Goal: Task Accomplishment & Management: Use online tool/utility

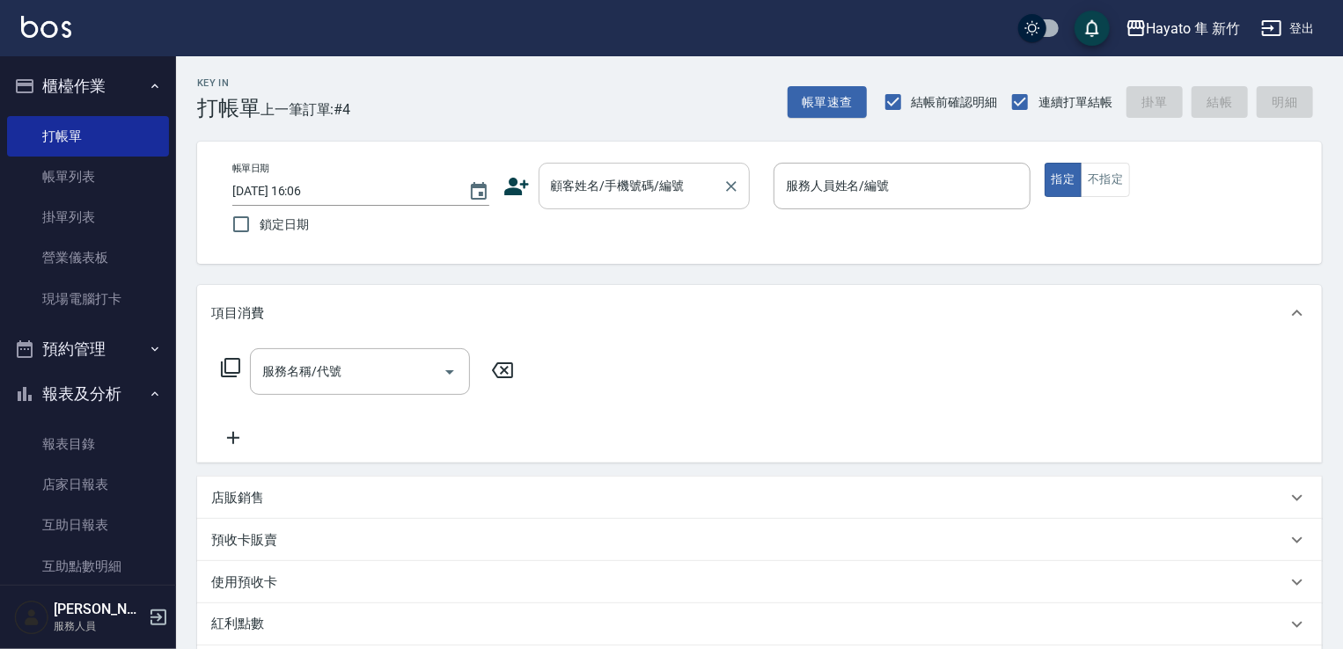
click at [627, 187] on input "顧客姓名/手機號碼/編號" at bounding box center [630, 186] width 169 height 31
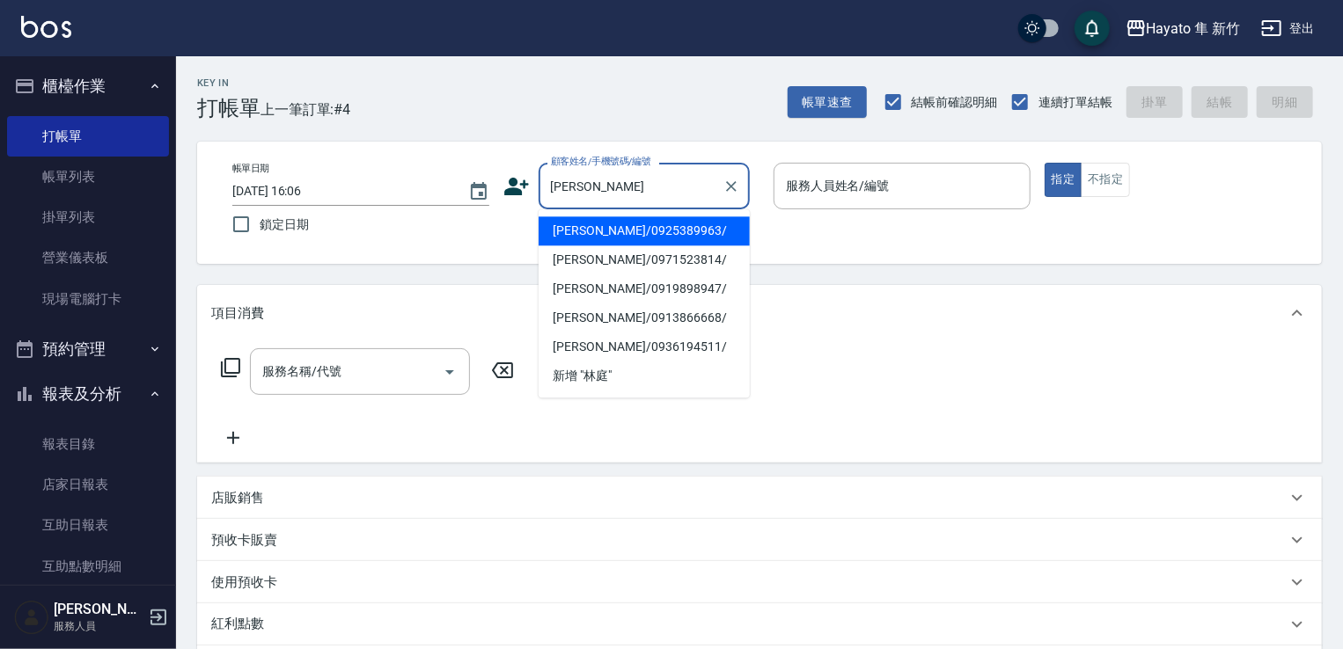
click at [652, 231] on li "[PERSON_NAME]/0925389963/" at bounding box center [643, 230] width 211 height 29
type input "[PERSON_NAME]/0925389963/"
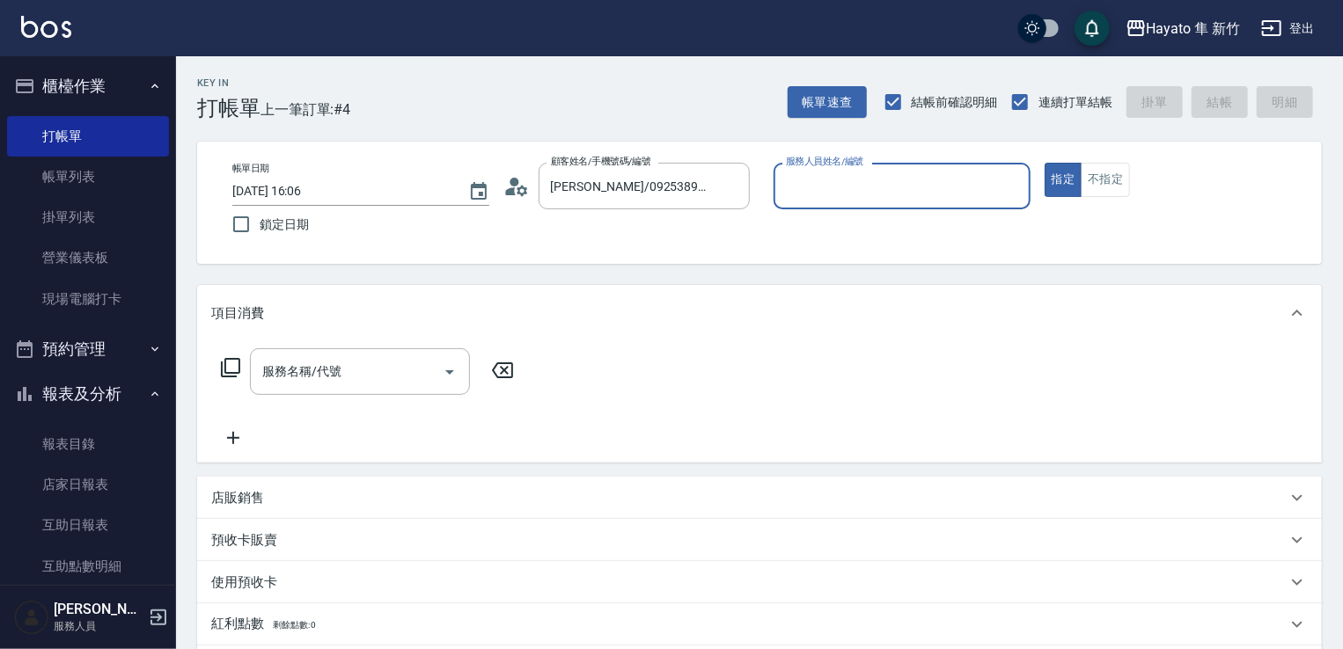
type input "En(無代號)"
click at [458, 374] on icon "Open" at bounding box center [449, 372] width 21 height 21
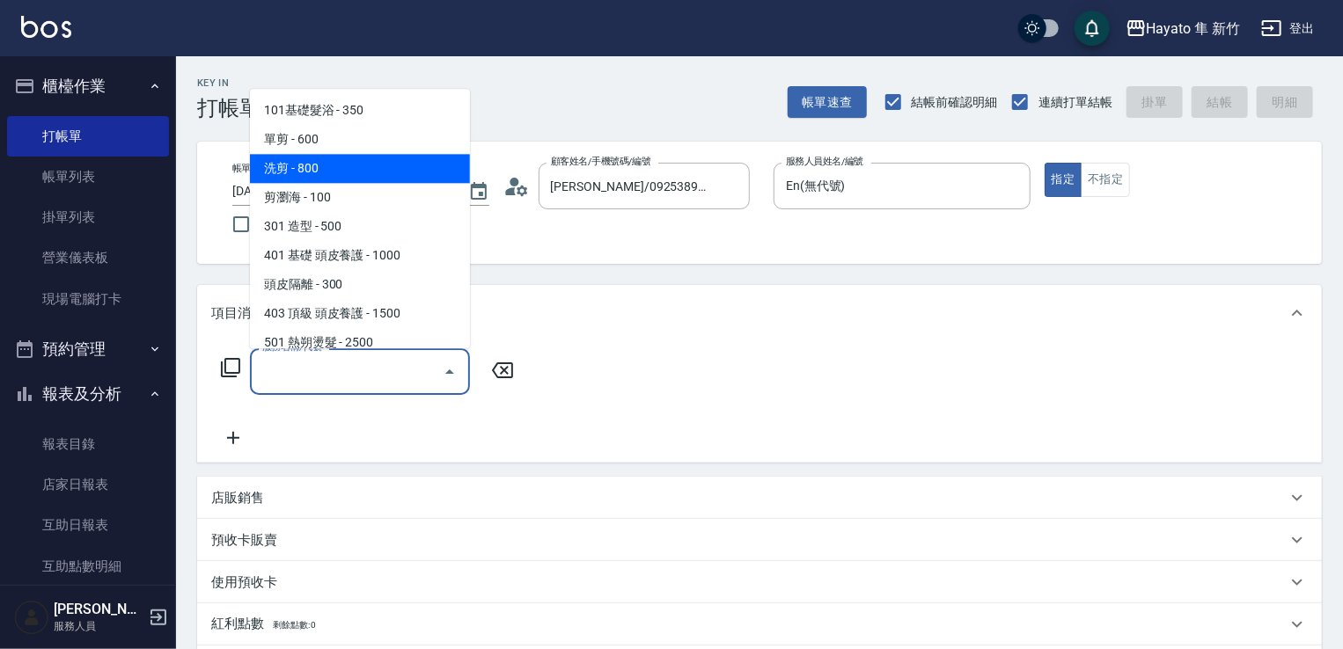
click at [369, 167] on span "洗剪 - 800" at bounding box center [360, 168] width 220 height 29
type input "洗剪(201)"
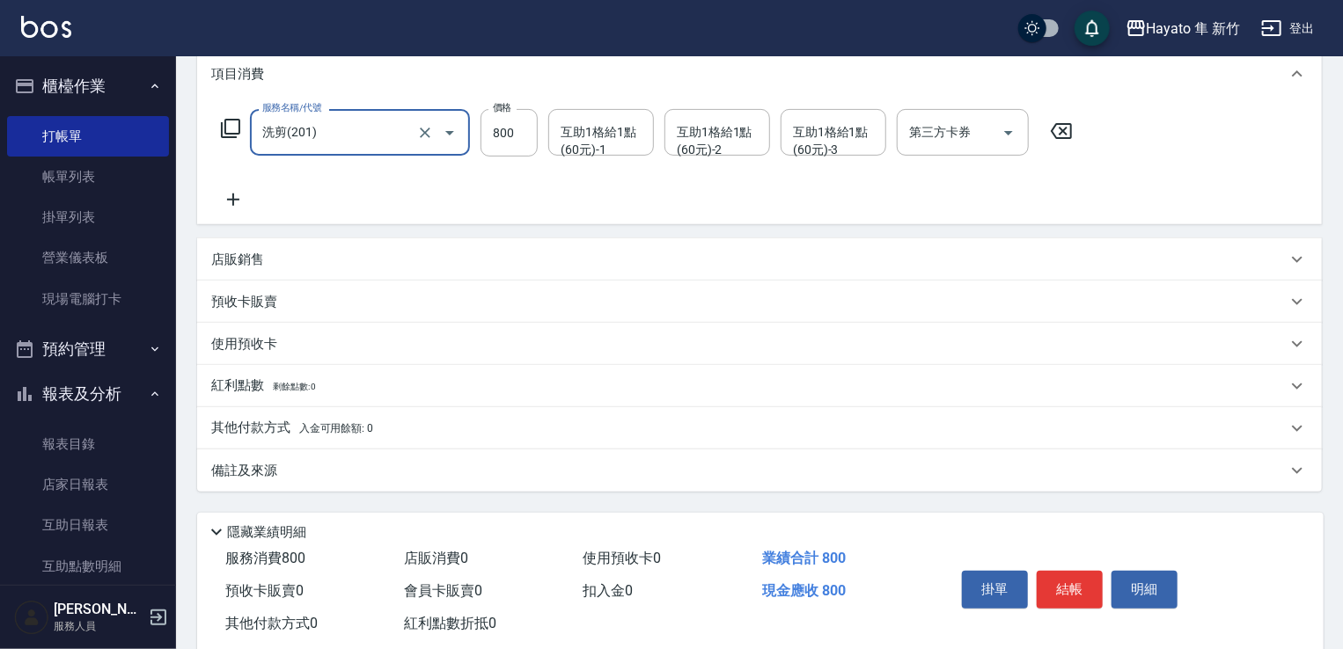
scroll to position [264, 0]
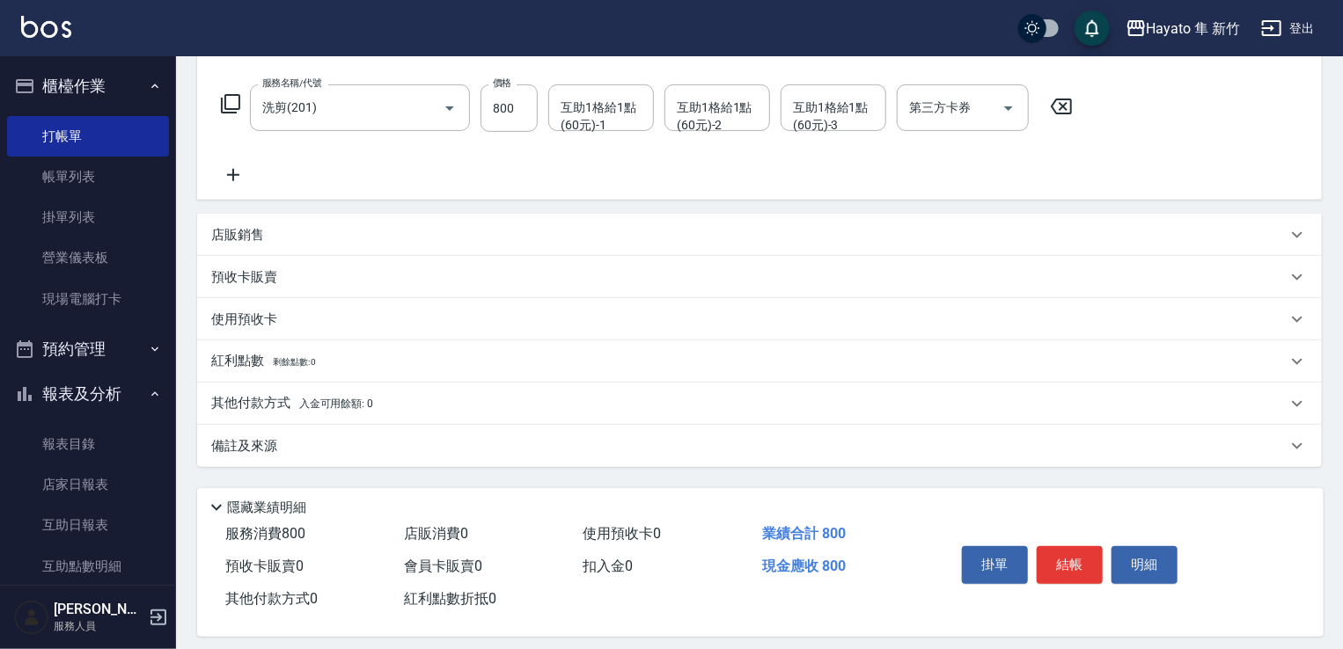
click at [351, 457] on div "備註及來源" at bounding box center [759, 446] width 1124 height 42
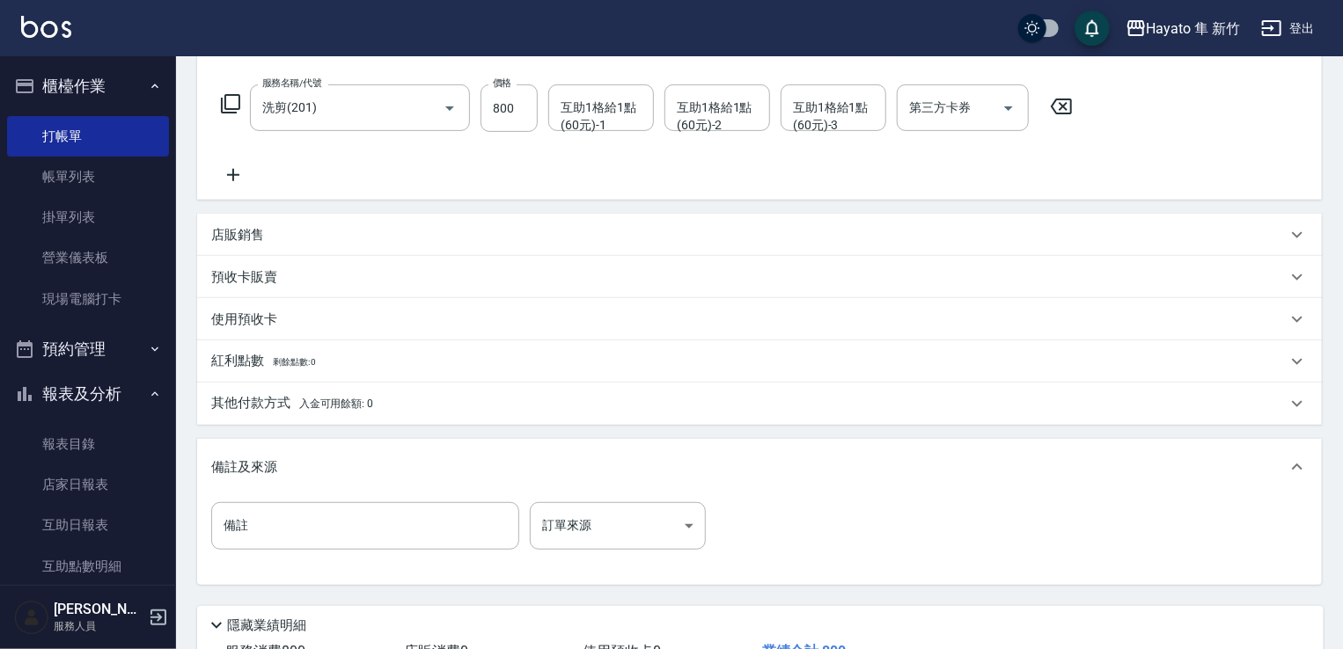
click at [643, 552] on div "備註 備註 訂單來源 ​ 訂單來源" at bounding box center [759, 536] width 1096 height 69
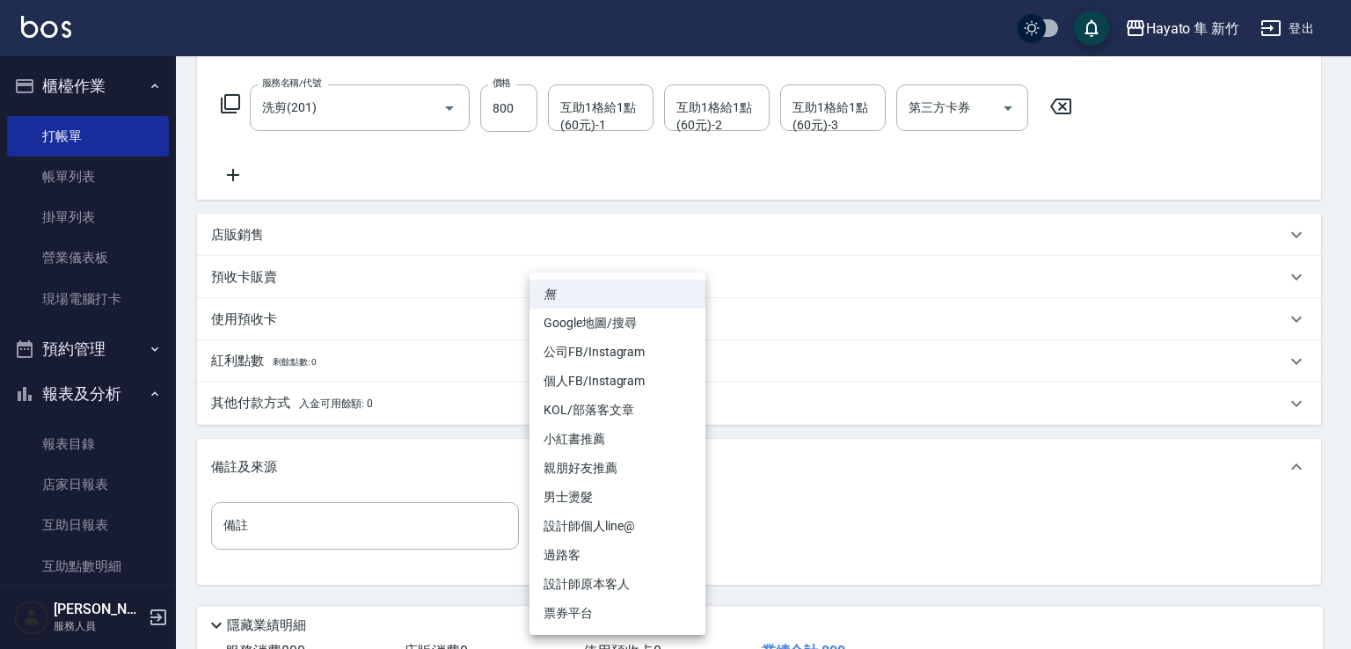
click at [641, 541] on body "Hayato 隼 新竹 登出 櫃檯作業 打帳單 帳單列表 掛單列表 營業儀表板 現場電腦打卡 預約管理 預約管理 報表及分析 報表目錄 店家日報表 互助日報表…" at bounding box center [675, 256] width 1351 height 1040
drag, startPoint x: 609, startPoint y: 594, endPoint x: 589, endPoint y: 585, distance: 22.1
click at [606, 592] on li "設計師原本客人" at bounding box center [618, 584] width 176 height 29
type input "設計師原本客人"
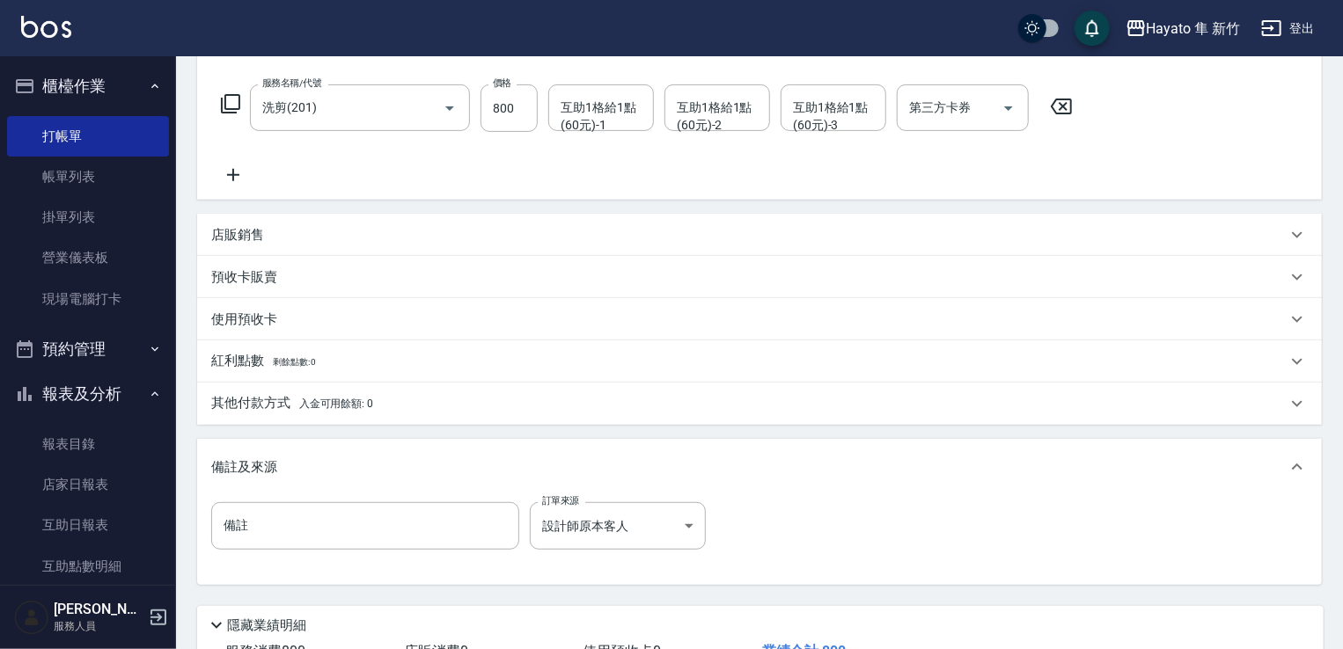
click at [288, 399] on p "其他付款方式 入金可用餘額: 0" at bounding box center [292, 403] width 162 height 19
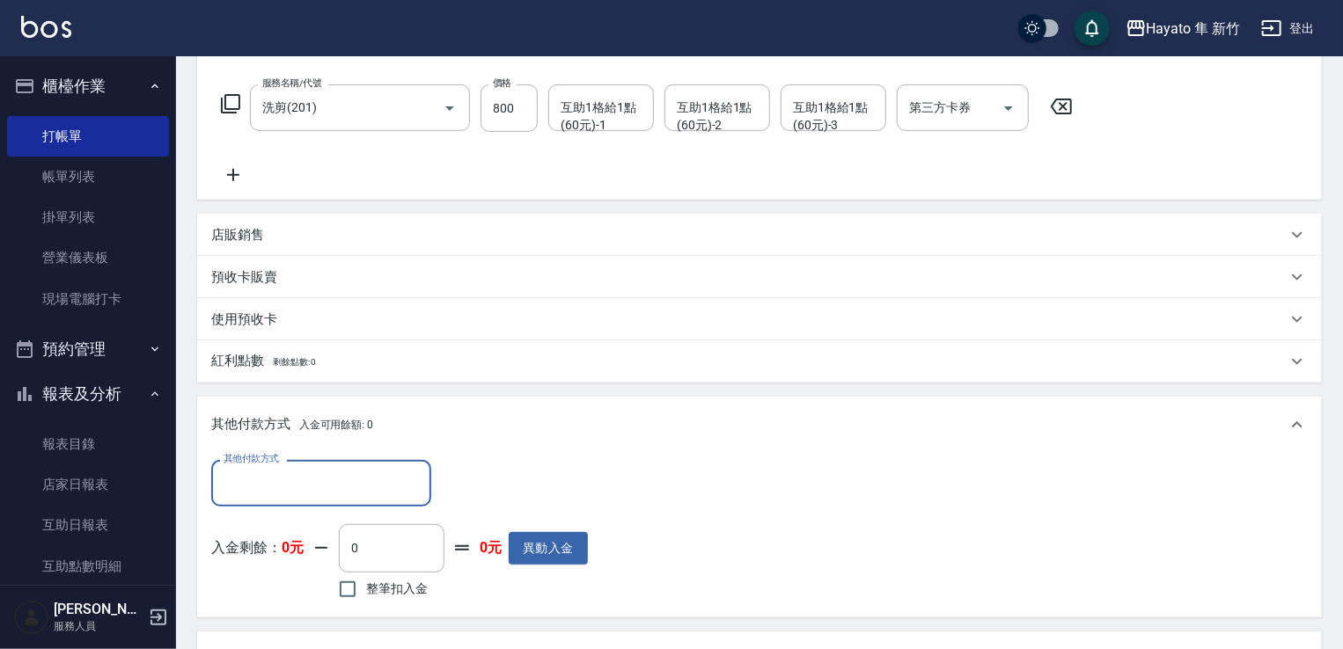
scroll to position [0, 0]
click at [355, 486] on input "其他付款方式" at bounding box center [321, 483] width 204 height 31
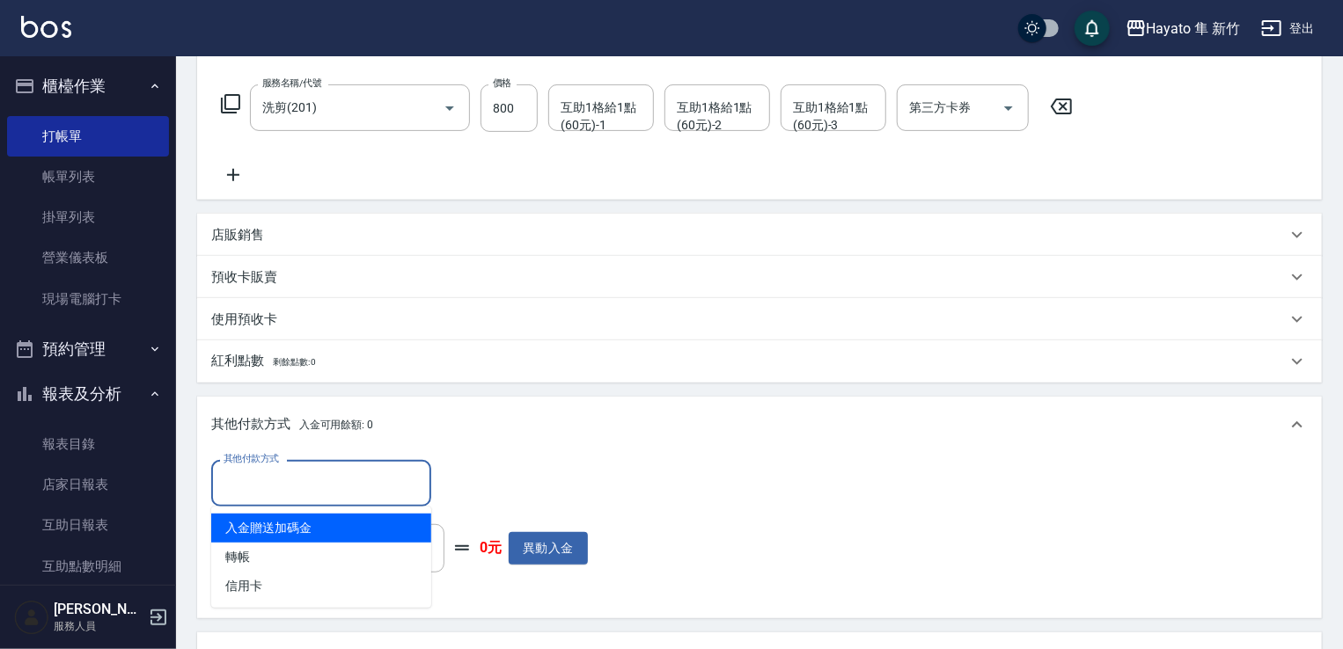
drag, startPoint x: 355, startPoint y: 486, endPoint x: 358, endPoint y: 499, distance: 13.5
click at [357, 492] on input "其他付款方式" at bounding box center [321, 483] width 204 height 31
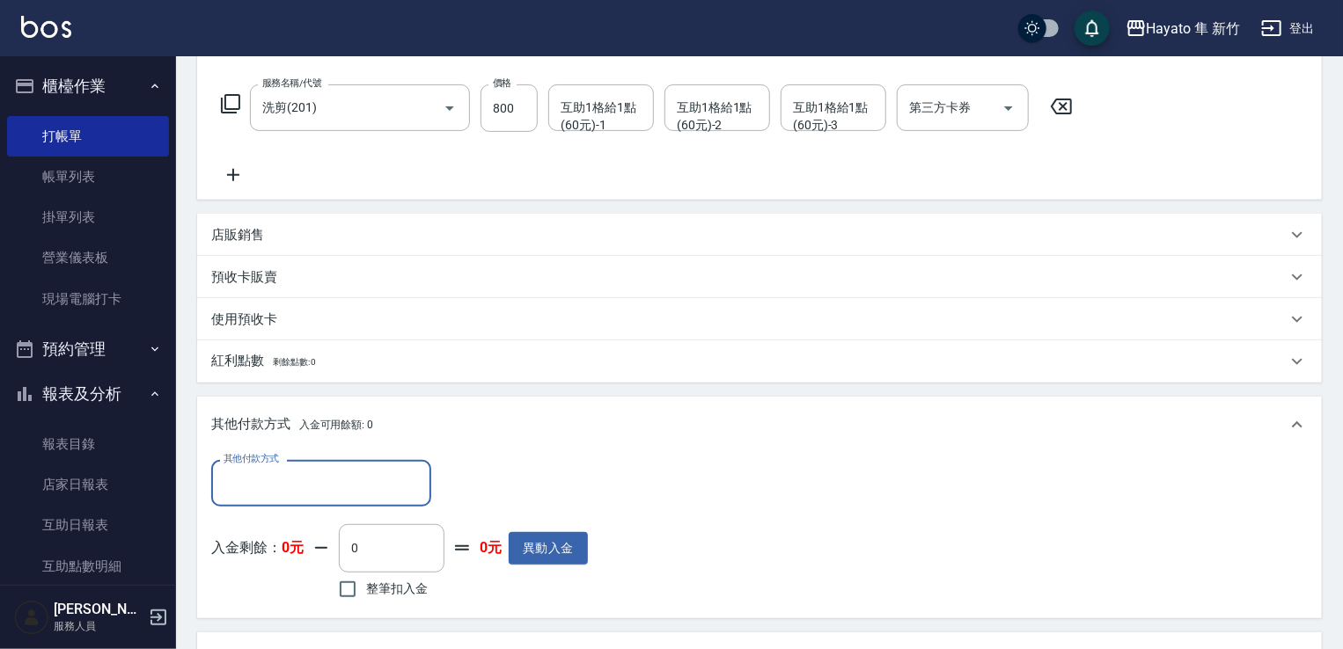
click at [355, 499] on div "其他付款方式" at bounding box center [321, 483] width 220 height 47
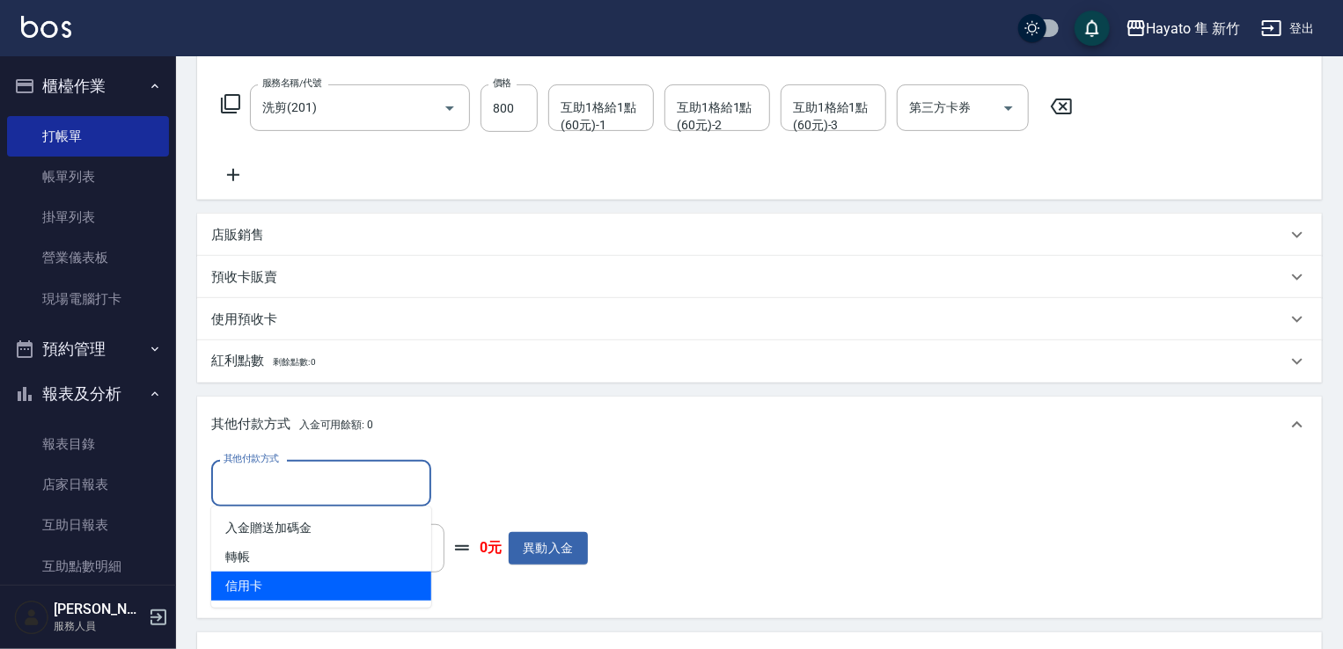
click at [260, 587] on span "信用卡" at bounding box center [321, 586] width 220 height 29
type input "信用卡"
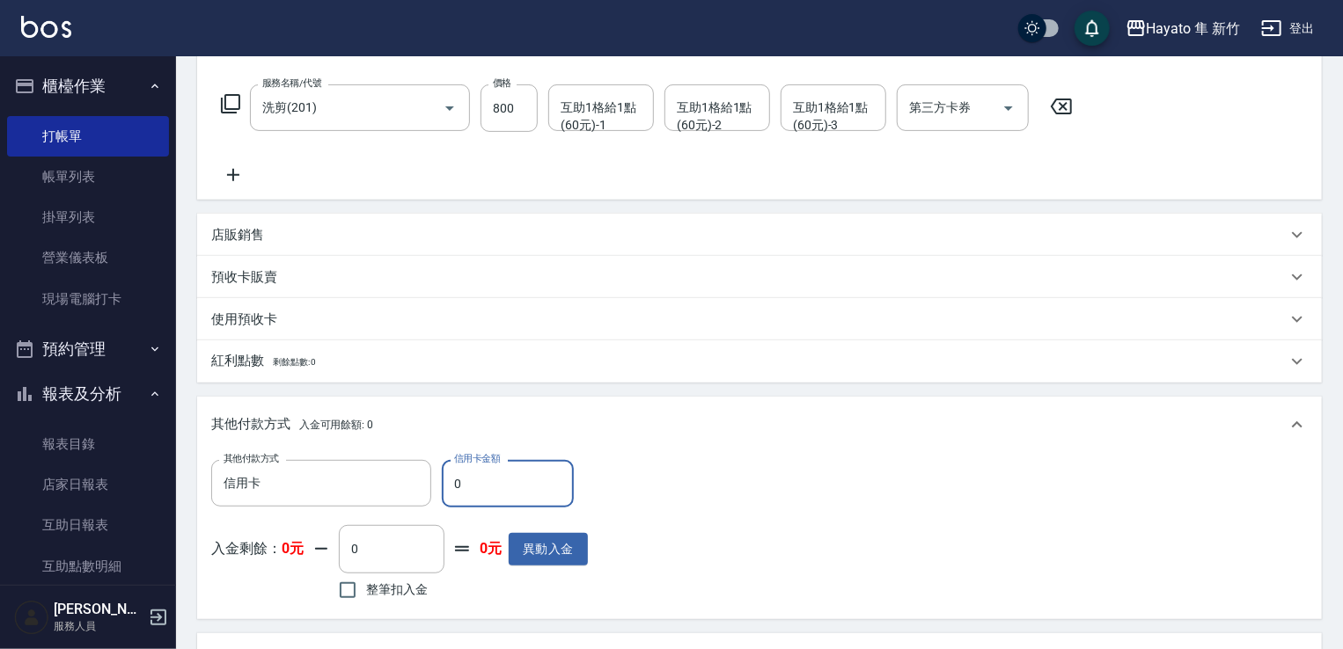
drag, startPoint x: 463, startPoint y: 488, endPoint x: 522, endPoint y: 468, distance: 62.3
click at [458, 481] on input "0" at bounding box center [508, 484] width 132 height 48
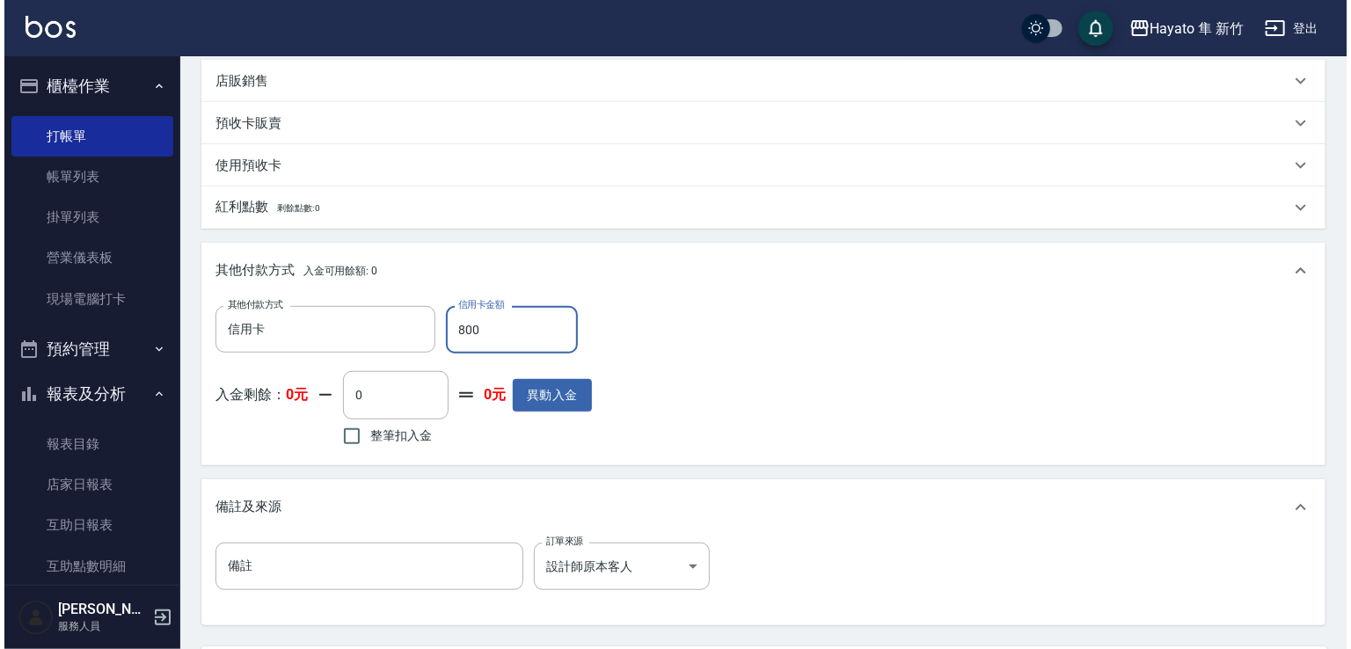
scroll to position [591, 0]
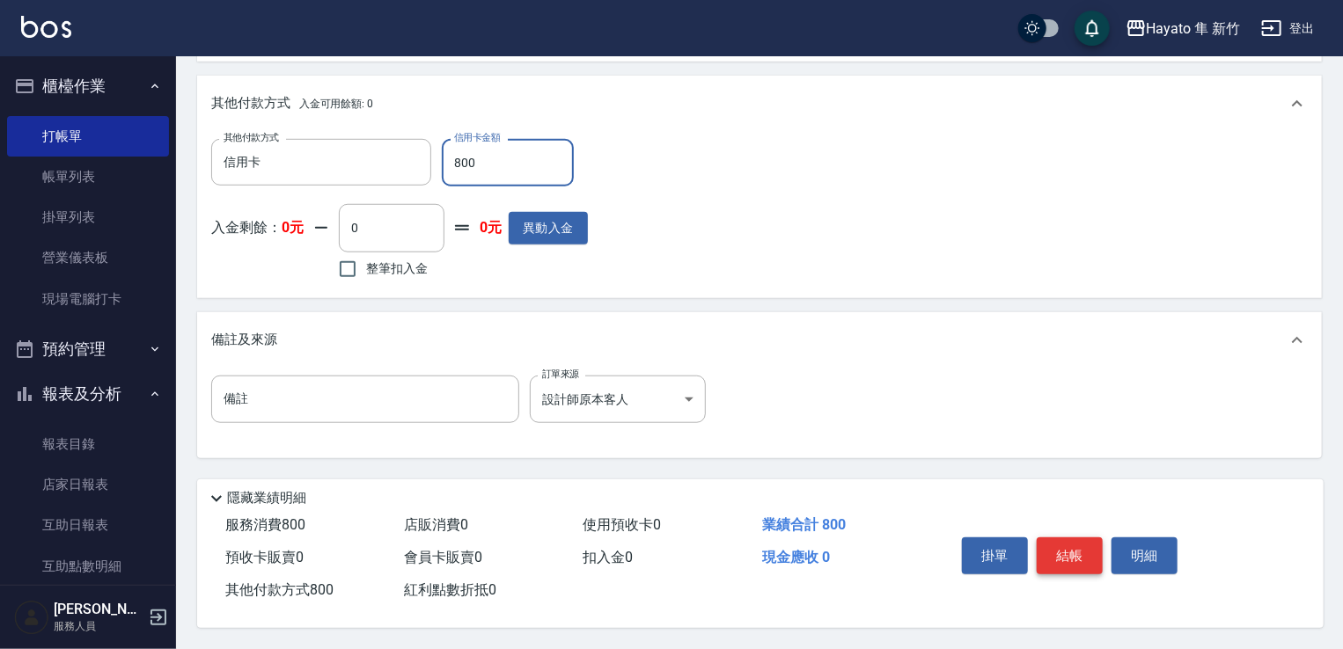
type input "800"
drag, startPoint x: 1083, startPoint y: 556, endPoint x: 1112, endPoint y: 564, distance: 30.1
click at [1094, 560] on button "結帳" at bounding box center [1069, 556] width 66 height 37
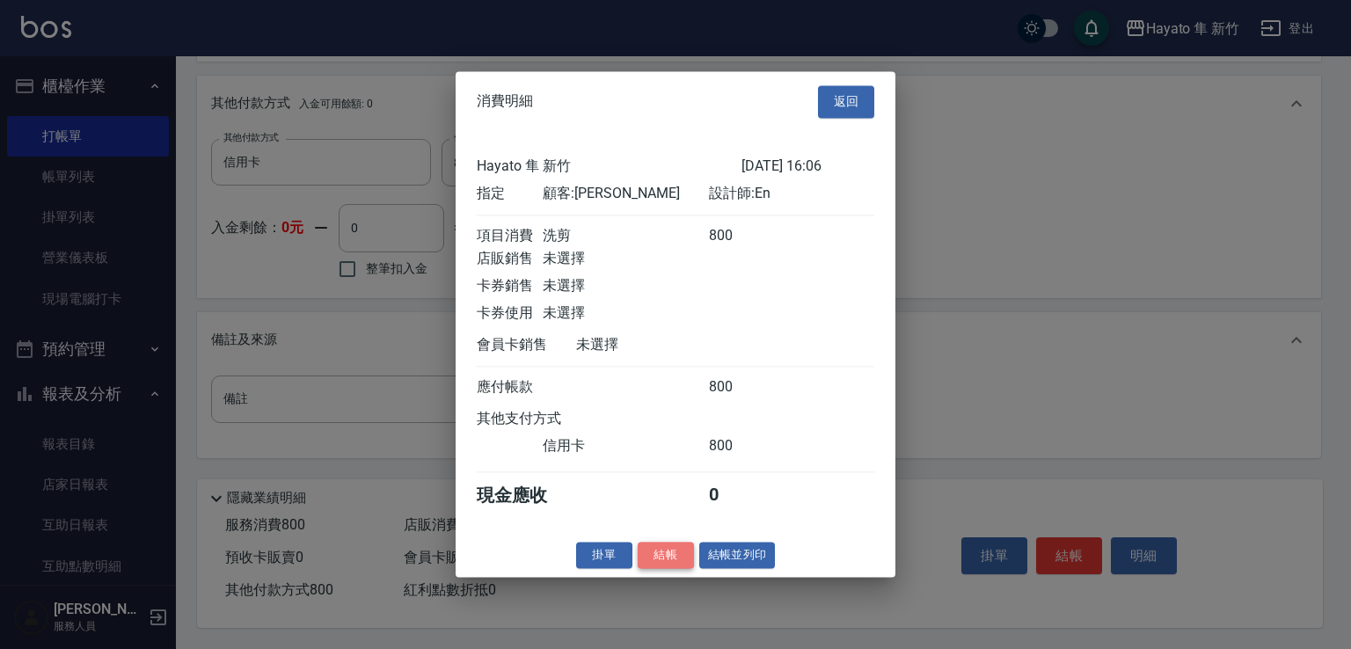
click at [685, 563] on button "結帳" at bounding box center [666, 555] width 56 height 27
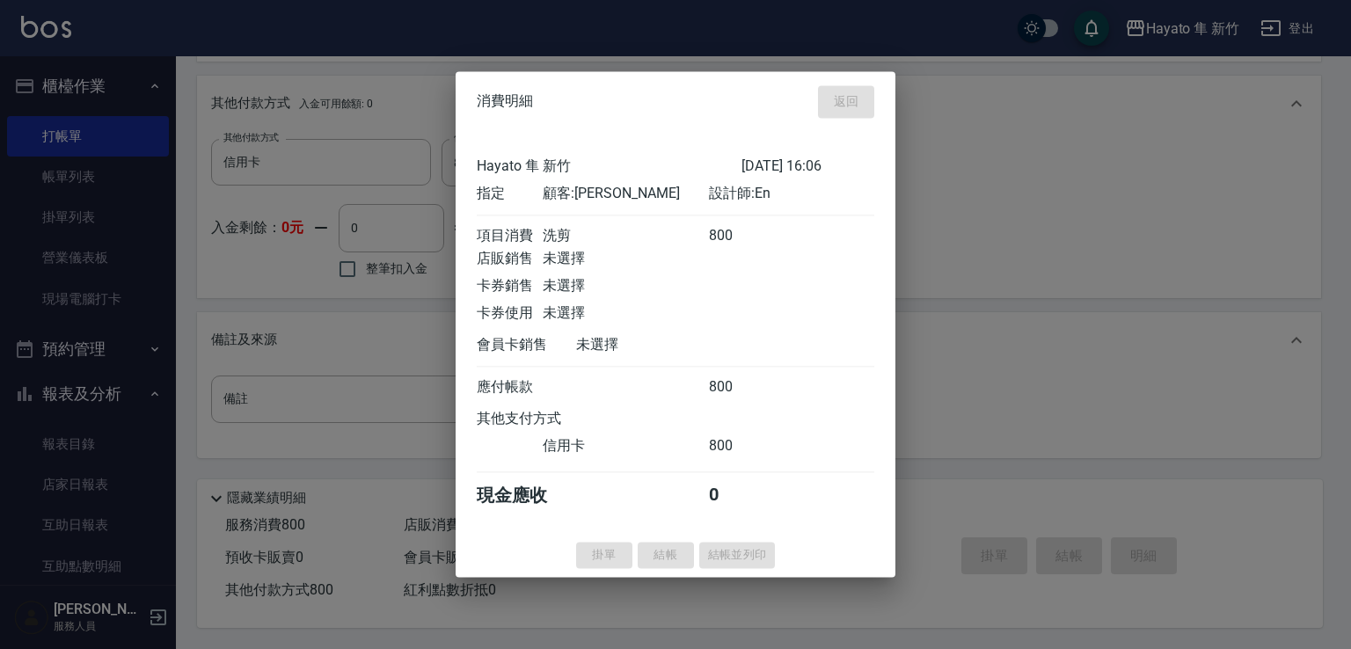
type input "[DATE] 17:25"
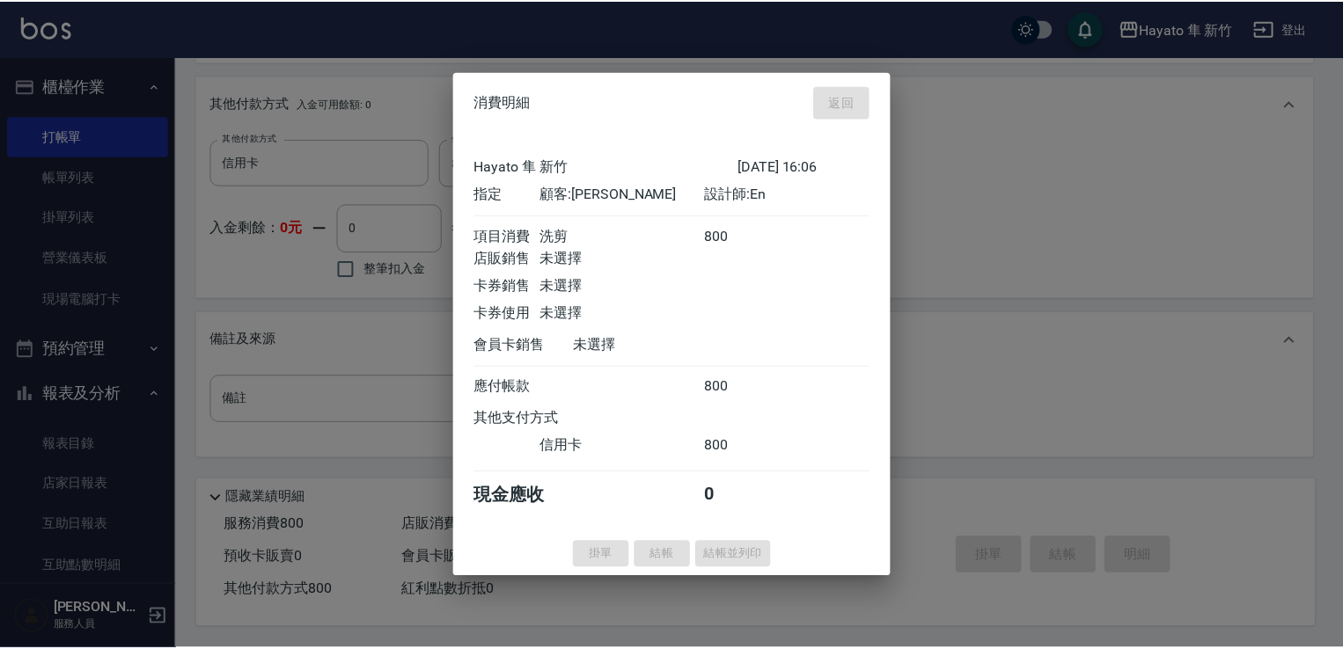
scroll to position [0, 0]
